Goal: Transaction & Acquisition: Purchase product/service

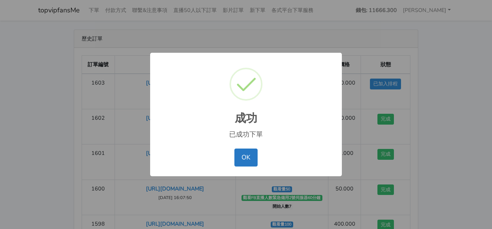
drag, startPoint x: 247, startPoint y: 154, endPoint x: 247, endPoint y: 159, distance: 4.9
click at [247, 155] on button "OK" at bounding box center [245, 158] width 23 height 18
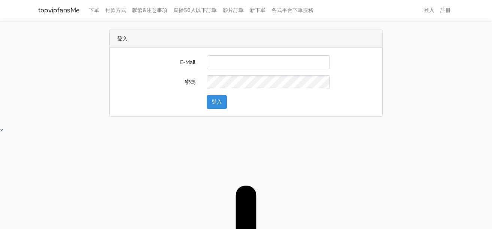
type input "twtop123@uahoo.com.tw"
click at [217, 106] on button "登入" at bounding box center [217, 102] width 20 height 14
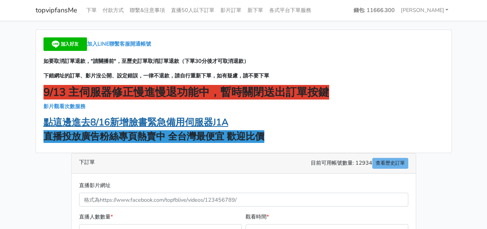
click at [166, 124] on strong "點這邊進去8/16新增臉書緊急備用伺服器J1A" at bounding box center [135, 122] width 185 height 13
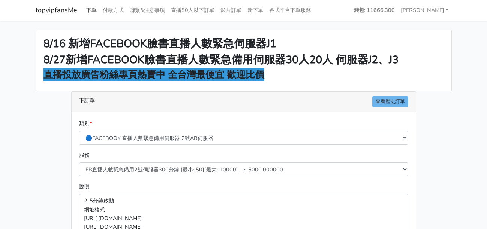
click at [94, 10] on link "下單" at bounding box center [91, 10] width 16 height 15
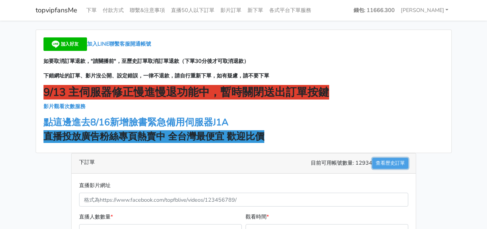
click at [380, 161] on link "查看歷史訂單" at bounding box center [390, 163] width 36 height 11
click at [88, 8] on link "下單" at bounding box center [91, 10] width 16 height 15
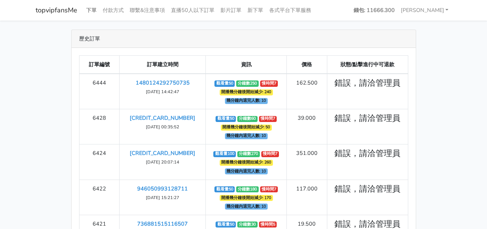
click at [83, 10] on link "下單" at bounding box center [91, 10] width 16 height 15
click at [255, 12] on link "新下單" at bounding box center [255, 10] width 22 height 15
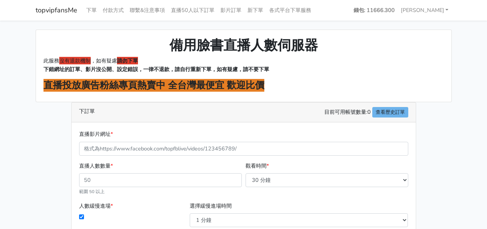
click at [65, 13] on link "topvipfansMe" at bounding box center [57, 10] width 42 height 15
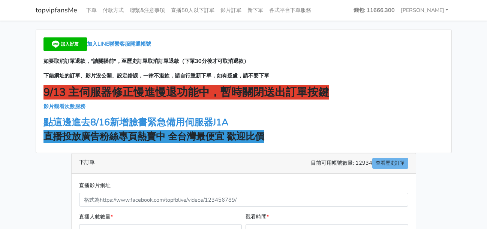
click at [372, 68] on div "加入LINE聯繫客服開通帳號 如要取消訂單退款，"請關播前"，至歷史訂單取消訂單退款（下單30分後才可取消退款） 下錯網址的訂單、影片沒公開、設定錯誤，一律不…" at bounding box center [243, 91] width 415 height 123
